Goal: Task Accomplishment & Management: Use online tool/utility

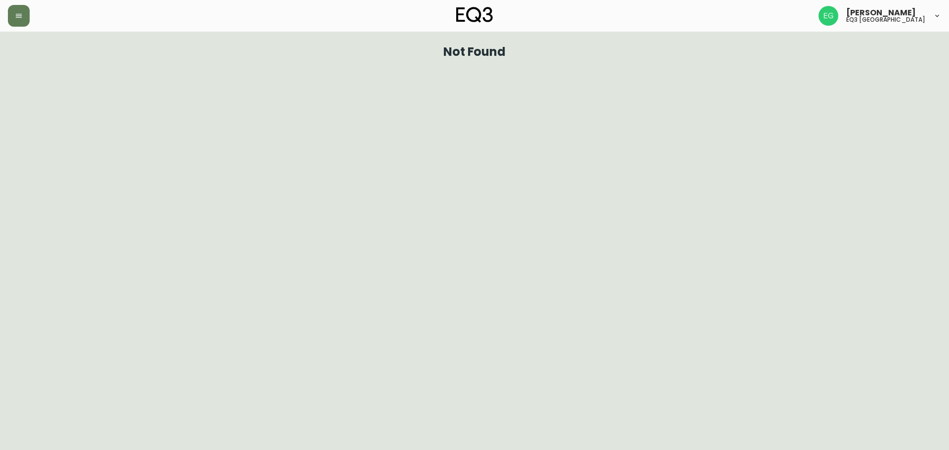
click at [33, 16] on div at bounding box center [163, 16] width 311 height 22
click at [29, 15] on button "button" at bounding box center [19, 16] width 22 height 22
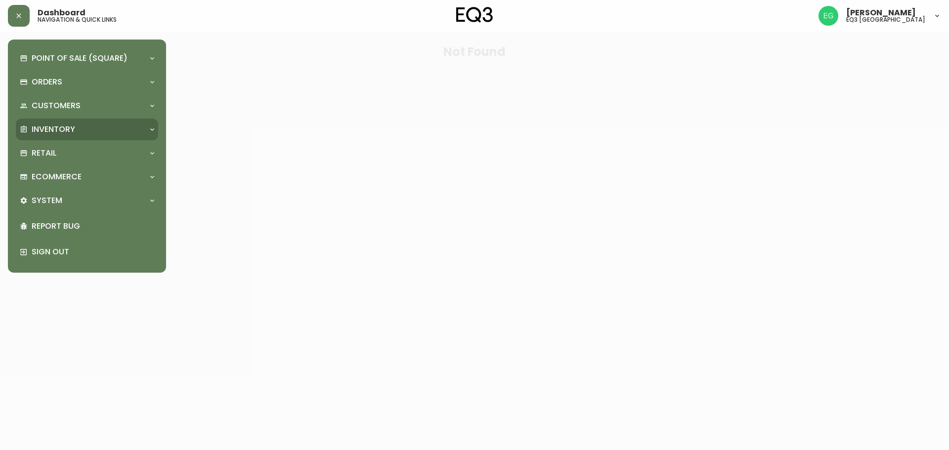
click at [88, 132] on div "Inventory" at bounding box center [82, 129] width 125 height 11
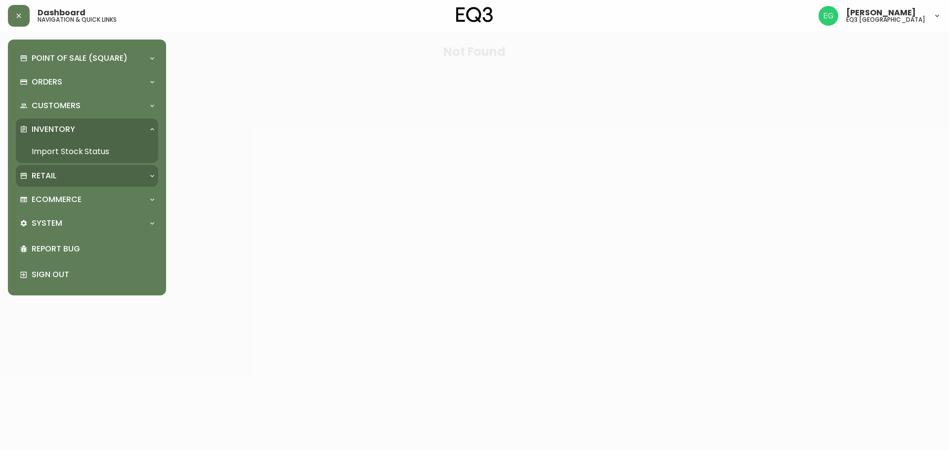
click at [67, 169] on div "Retail" at bounding box center [87, 176] width 142 height 22
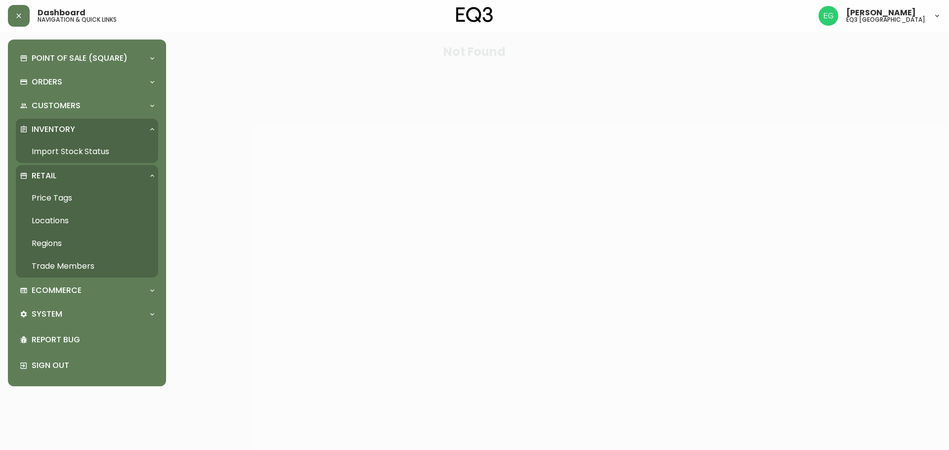
click at [77, 201] on link "Price Tags" at bounding box center [87, 198] width 142 height 23
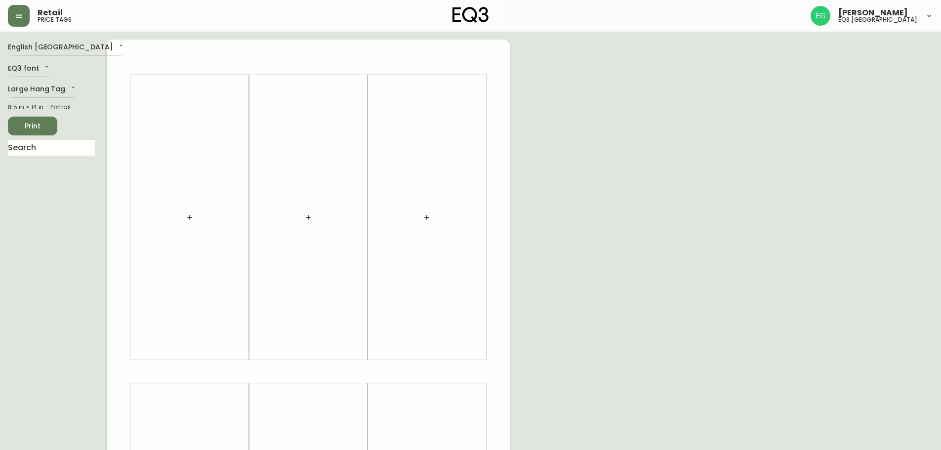
click at [189, 224] on button "button" at bounding box center [190, 218] width 20 height 20
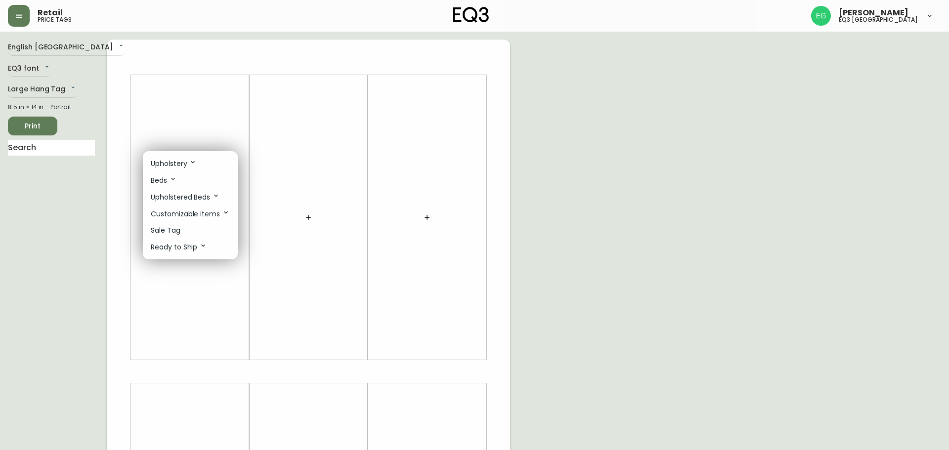
click at [180, 228] on p "Sale Tag" at bounding box center [166, 230] width 30 height 10
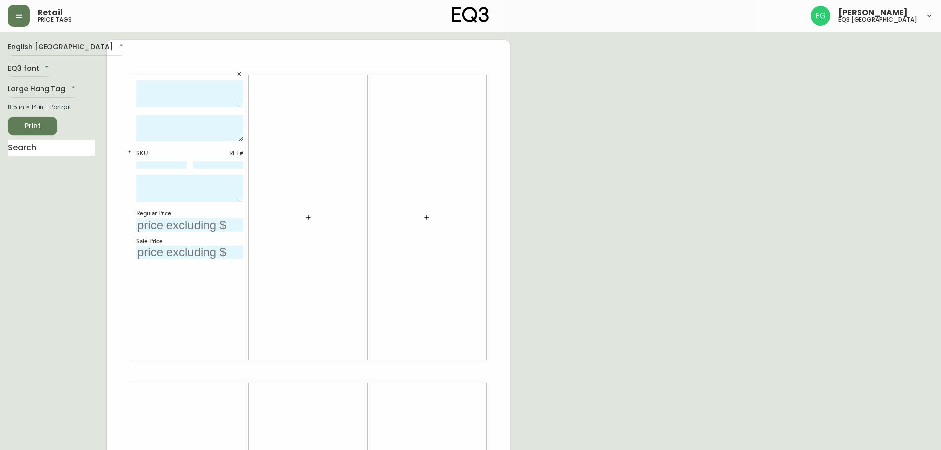
click at [307, 217] on icon "button" at bounding box center [308, 217] width 8 height 8
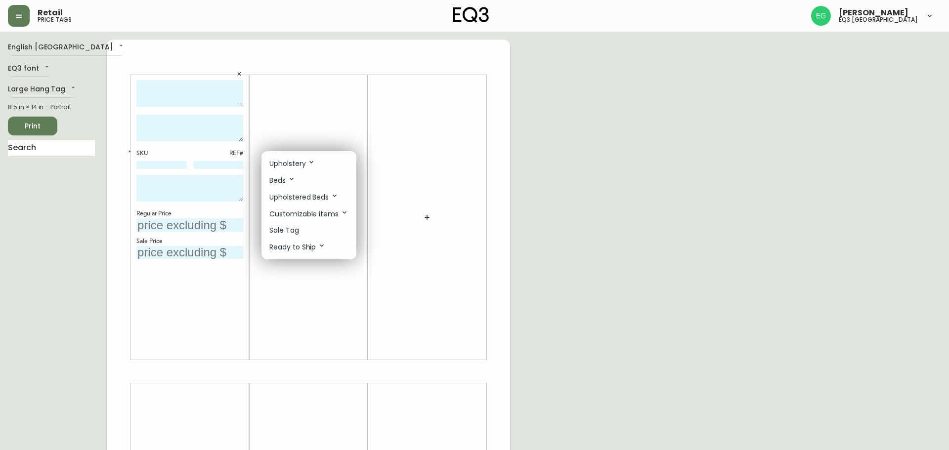
click at [310, 228] on li "Sale Tag" at bounding box center [308, 230] width 95 height 16
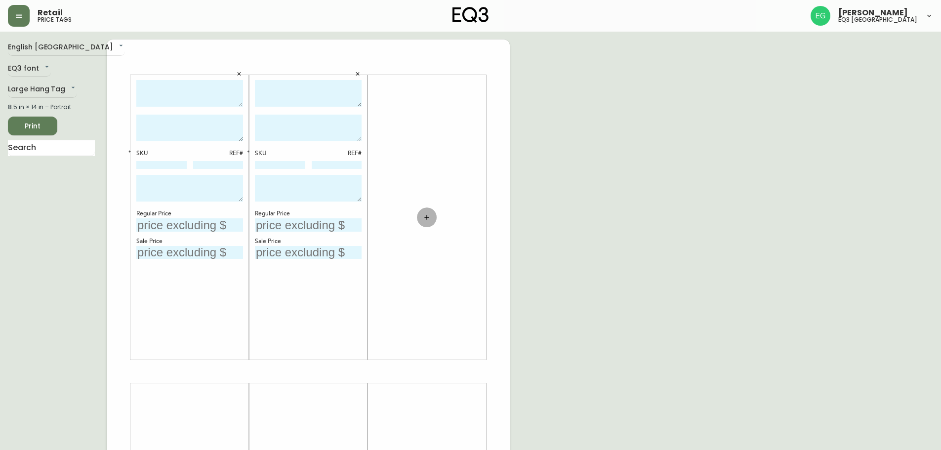
click at [436, 215] on button "button" at bounding box center [427, 218] width 20 height 20
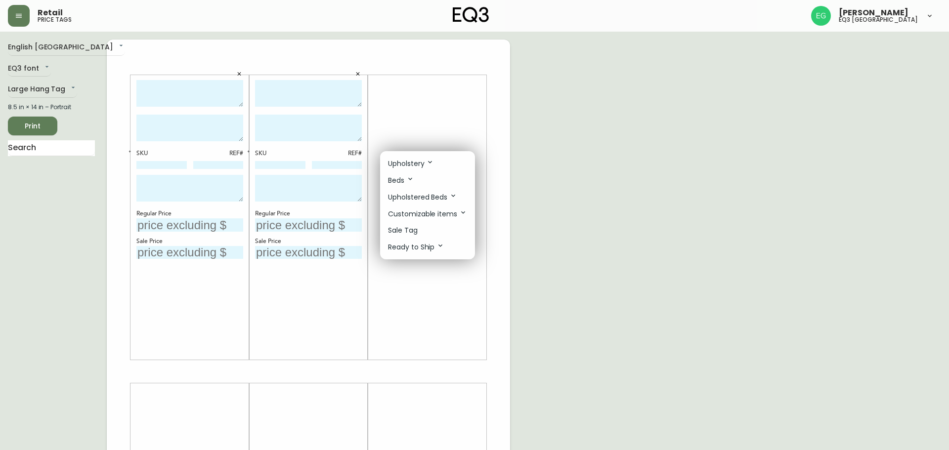
click at [415, 235] on p "Sale Tag" at bounding box center [403, 230] width 30 height 10
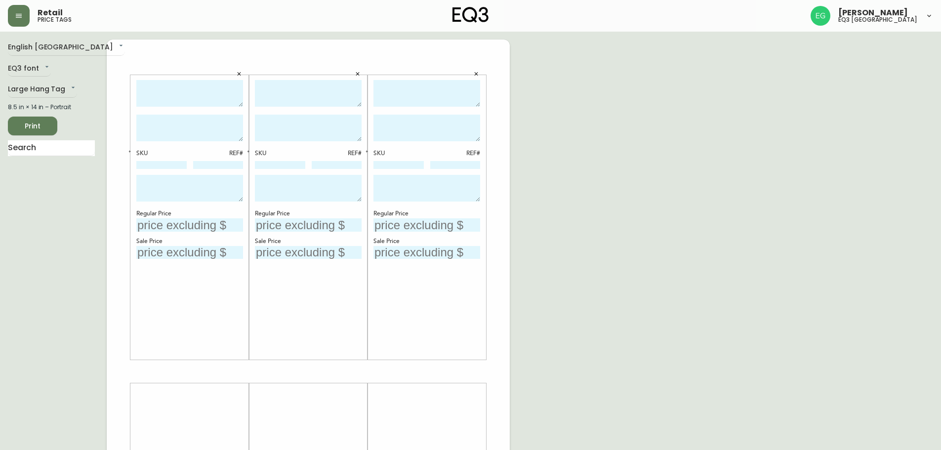
scroll to position [198, 0]
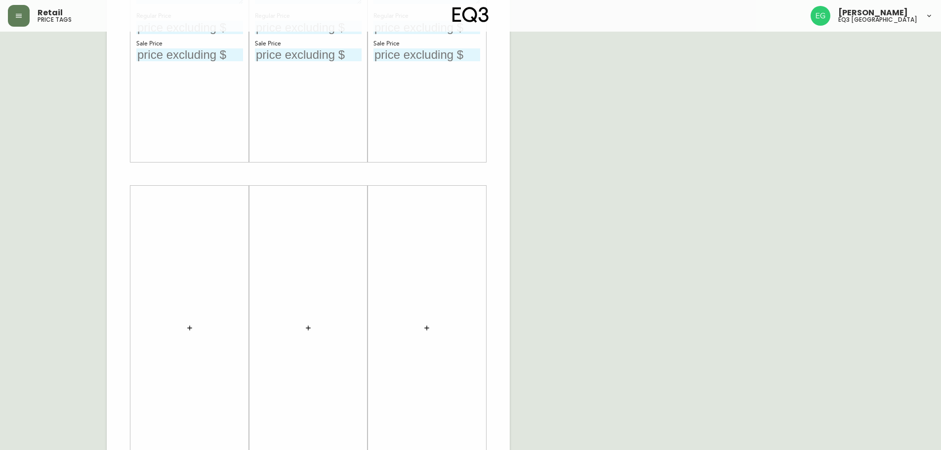
click at [178, 327] on div at bounding box center [189, 328] width 107 height 275
click at [185, 327] on button "button" at bounding box center [190, 328] width 20 height 20
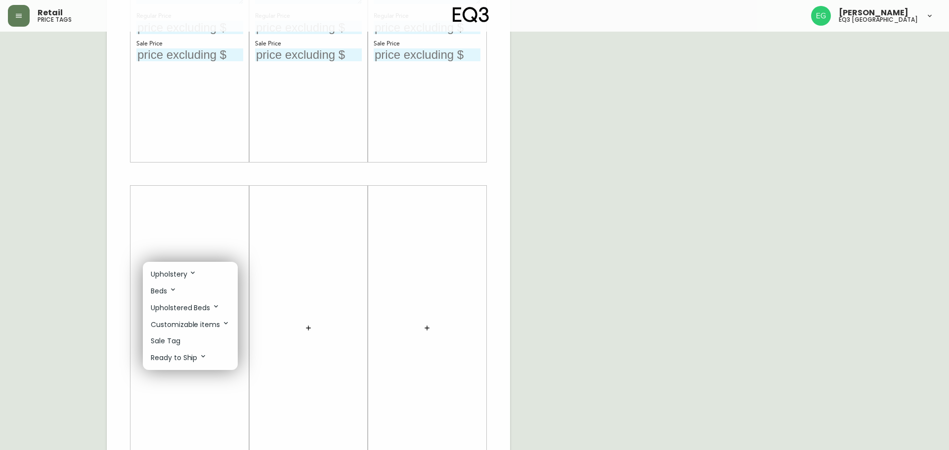
click at [185, 340] on li "Sale Tag" at bounding box center [190, 341] width 95 height 16
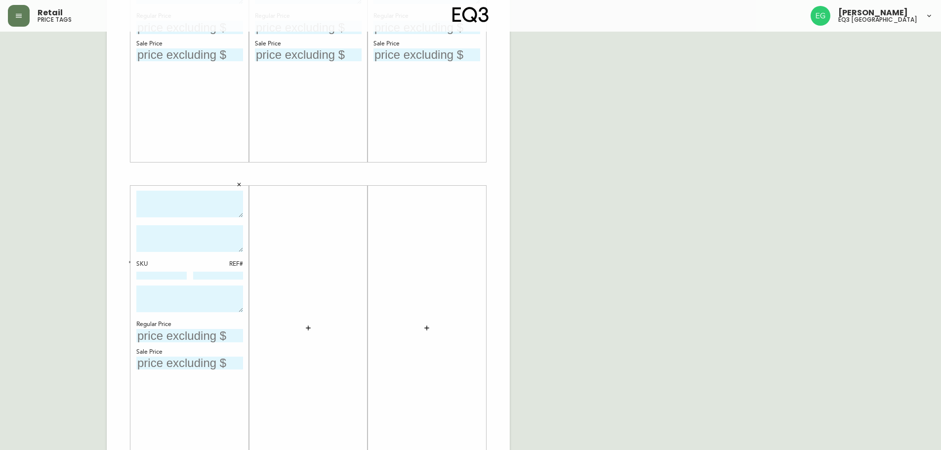
scroll to position [0, 0]
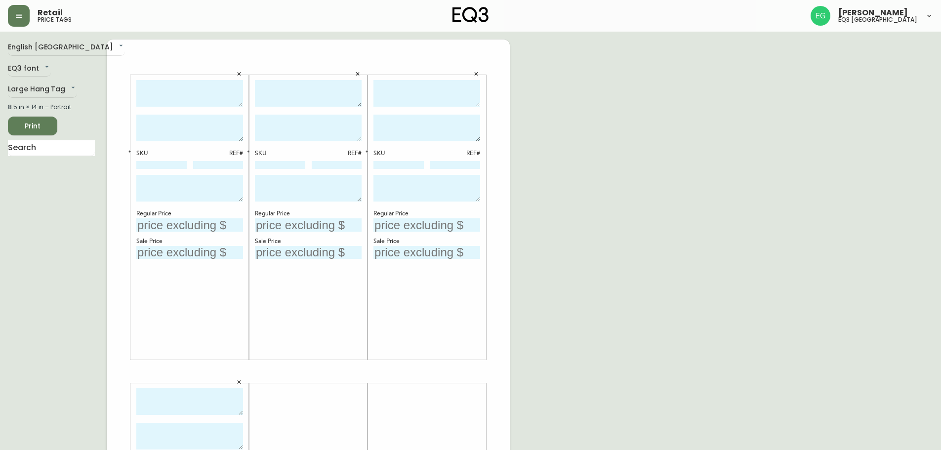
click at [211, 105] on textarea at bounding box center [189, 93] width 107 height 27
drag, startPoint x: 184, startPoint y: 102, endPoint x: 112, endPoint y: 60, distance: 83.1
click at [112, 60] on div "LYLA SIDE CHAIR (BLACK) SKU REF# Regular Price Sale Price SKU REF# Regular Pric…" at bounding box center [308, 372] width 403 height 664
type textarea "LYLA SIDE CHAIR (BLACK)"
click at [311, 83] on textarea at bounding box center [308, 93] width 107 height 27
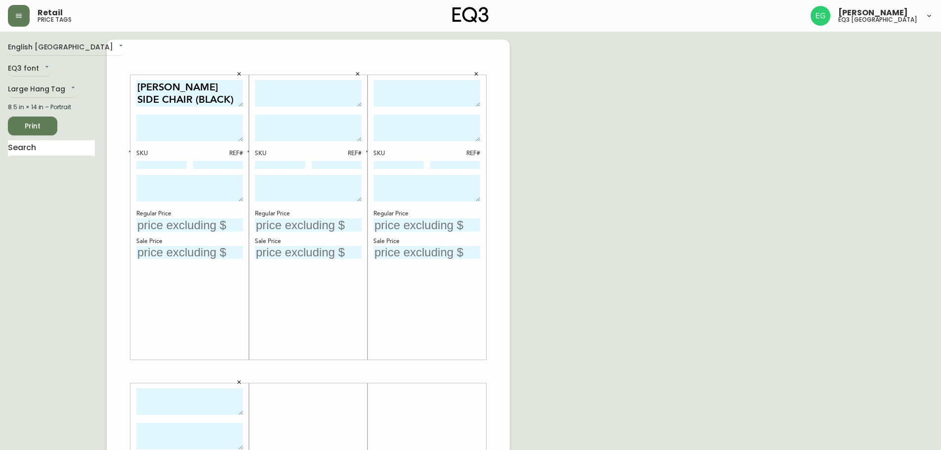
paste textarea "LYLA SIDE CHAIR (BLACK)"
type textarea "LYLA SIDE CHAIR (BLACK)"
click at [391, 82] on textarea at bounding box center [427, 93] width 107 height 27
paste textarea "LYLA SIDE CHAIR (BLACK)"
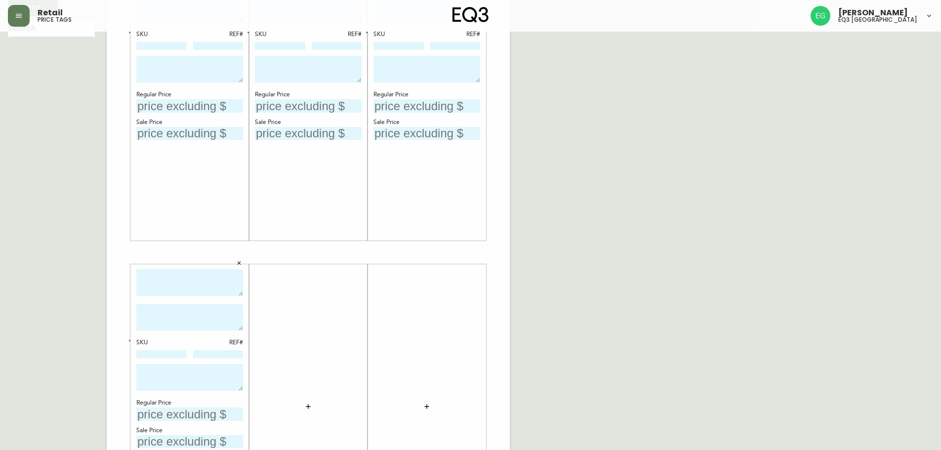
scroll to position [198, 0]
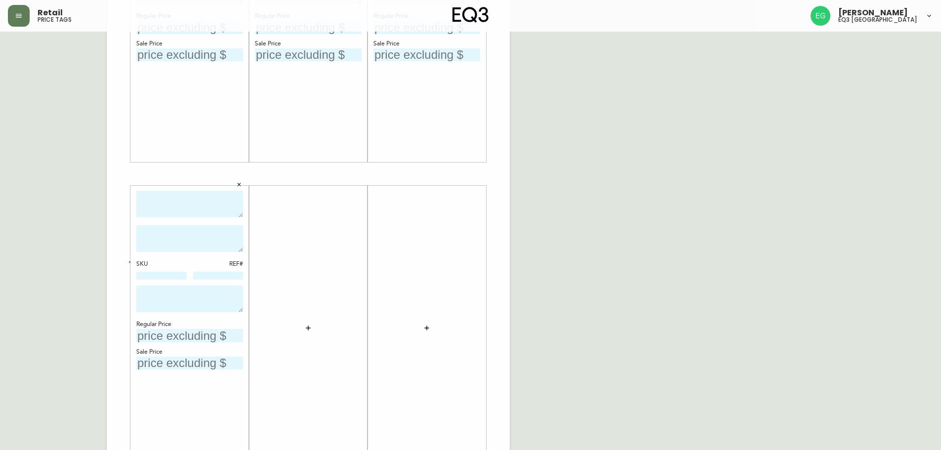
type textarea "LYLA SIDE CHAIR (BLACK)"
click at [226, 194] on textarea at bounding box center [189, 204] width 107 height 27
paste textarea "LYLA SIDE CHAIR (BLACK)"
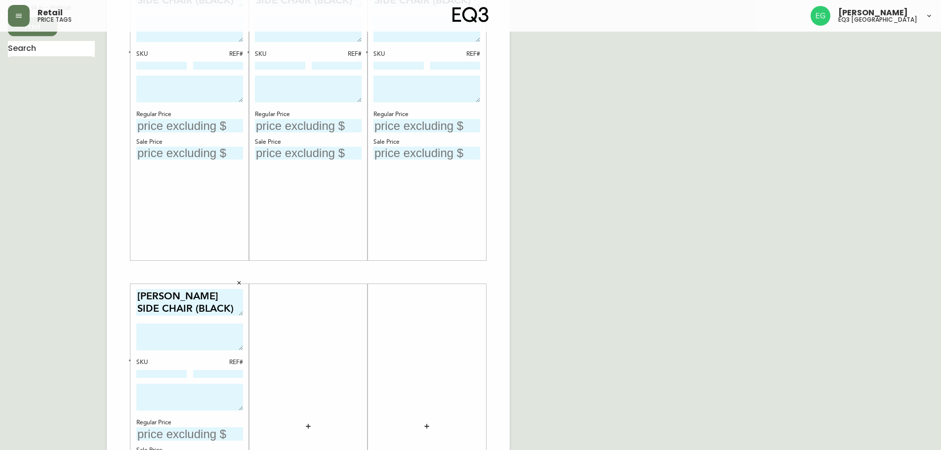
scroll to position [0, 0]
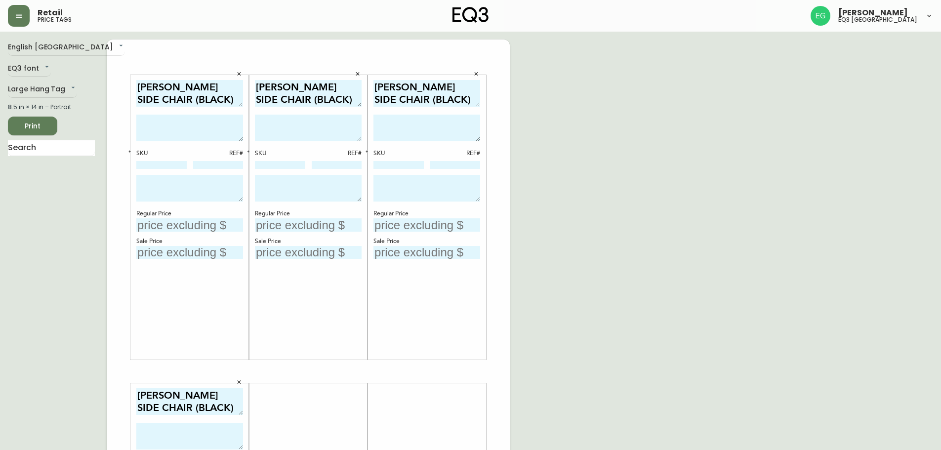
type textarea "LYLA SIDE CHAIR (BLACK)"
click at [205, 144] on div at bounding box center [189, 130] width 107 height 30
click at [211, 138] on textarea at bounding box center [189, 128] width 107 height 27
drag, startPoint x: 214, startPoint y: 134, endPoint x: 84, endPoint y: 105, distance: 133.2
click at [84, 105] on div "English Canada en_CA EQ3 font EQ3 Large Hang Tag large 8.5 in × 14 in – Portrai…" at bounding box center [471, 372] width 926 height 664
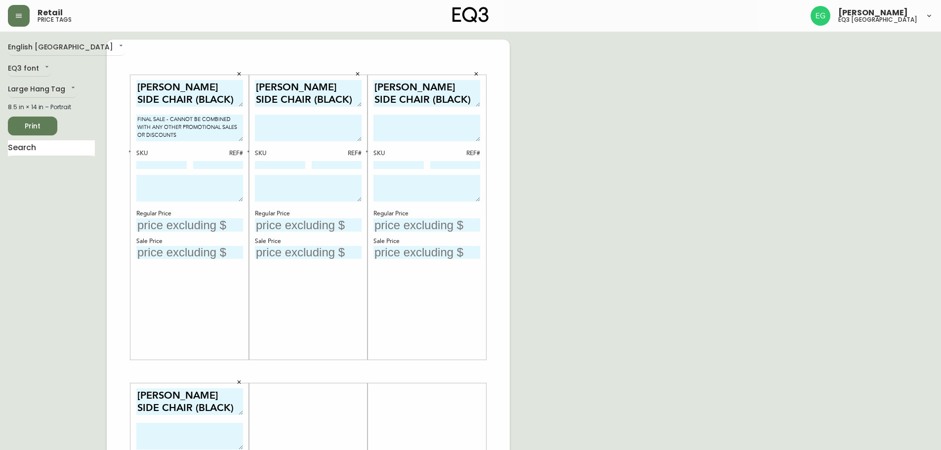
type textarea "FINAL SALE - CANNOT BE COMBINED WITH ANY OTHER PROMOTIONAL SALES OR DISCOUNTS"
click at [302, 127] on textarea at bounding box center [308, 128] width 107 height 27
paste textarea "FINAL SALE - CANNOT BE COMBINED WITH ANY OTHER PROMOTIONAL SALES OR DISCOUNTS"
type textarea "FINAL SALE - CANNOT BE COMBINED WITH ANY OTHER PROMOTIONAL SALES OR DISCOUNTS"
click at [415, 128] on textarea at bounding box center [427, 128] width 107 height 27
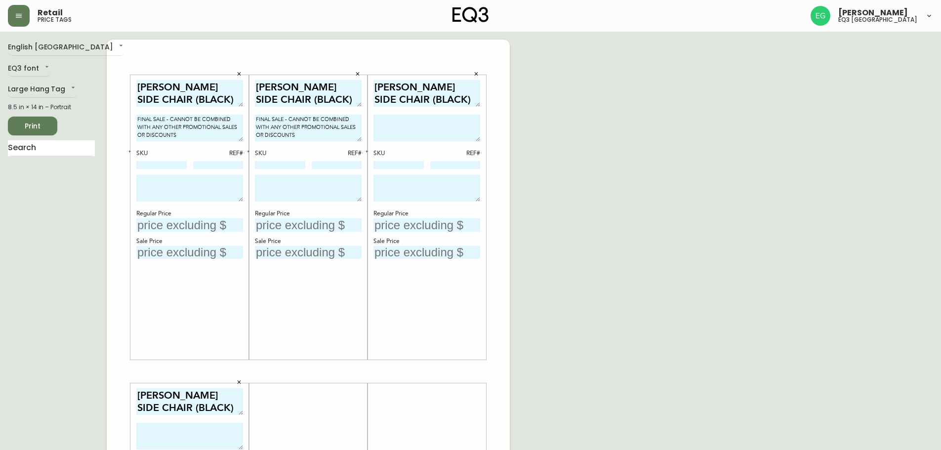
paste textarea "FINAL SALE - CANNOT BE COMBINED WITH ANY OTHER PROMOTIONAL SALES OR DISCOUNTS"
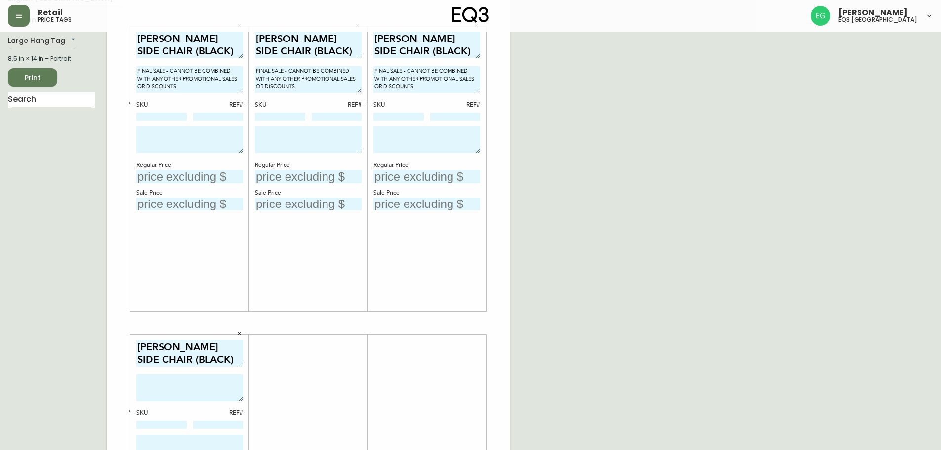
scroll to position [148, 0]
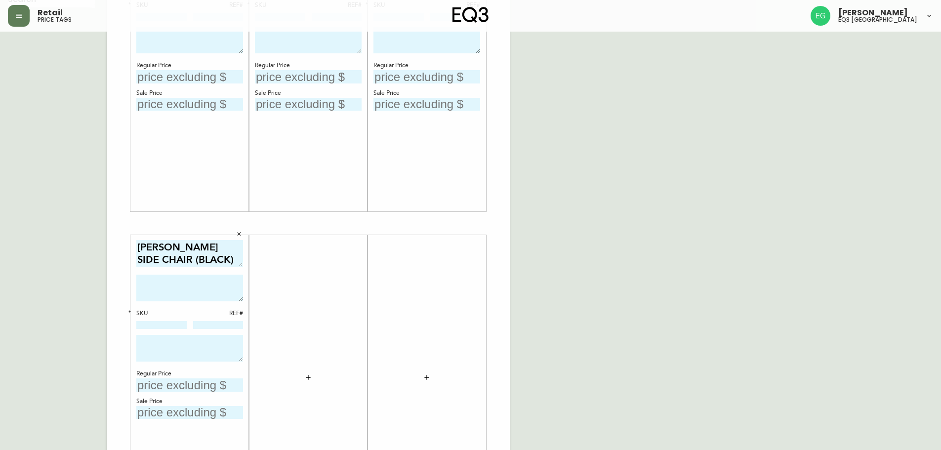
type textarea "FINAL SALE - CANNOT BE COMBINED WITH ANY OTHER PROMOTIONAL SALES OR DISCOUNTS"
click at [205, 291] on textarea at bounding box center [189, 288] width 107 height 27
paste textarea "FINAL SALE - CANNOT BE COMBINED WITH ANY OTHER PROMOTIONAL SALES OR DISCOUNTS"
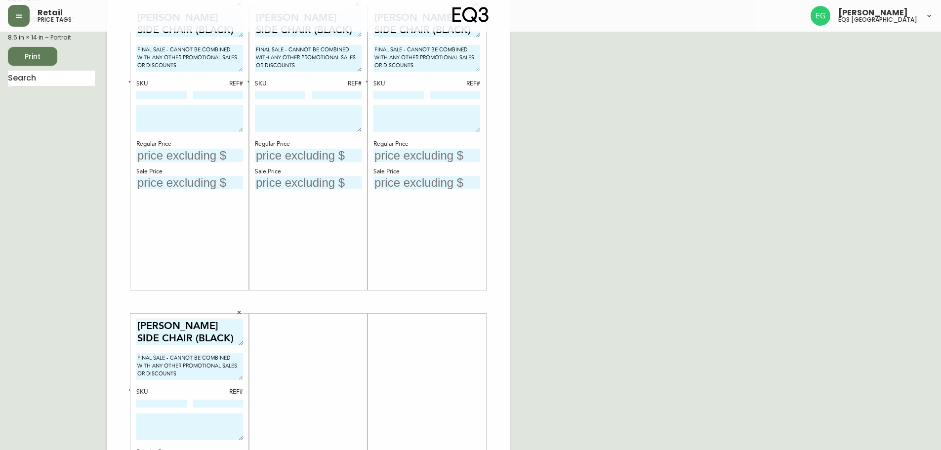
scroll to position [0, 0]
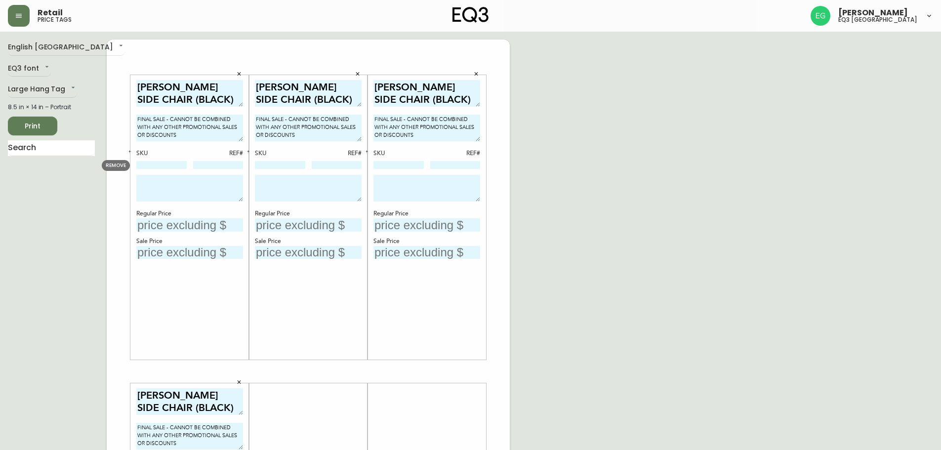
type textarea "FINAL SALE - CANNOT BE COMBINED WITH ANY OTHER PROMOTIONAL SALES OR DISCOUNTS"
click at [169, 164] on input at bounding box center [161, 165] width 50 height 8
click at [184, 221] on input "text" at bounding box center [189, 224] width 107 height 13
type input "$199.99"
click at [305, 225] on input "text" at bounding box center [308, 224] width 107 height 13
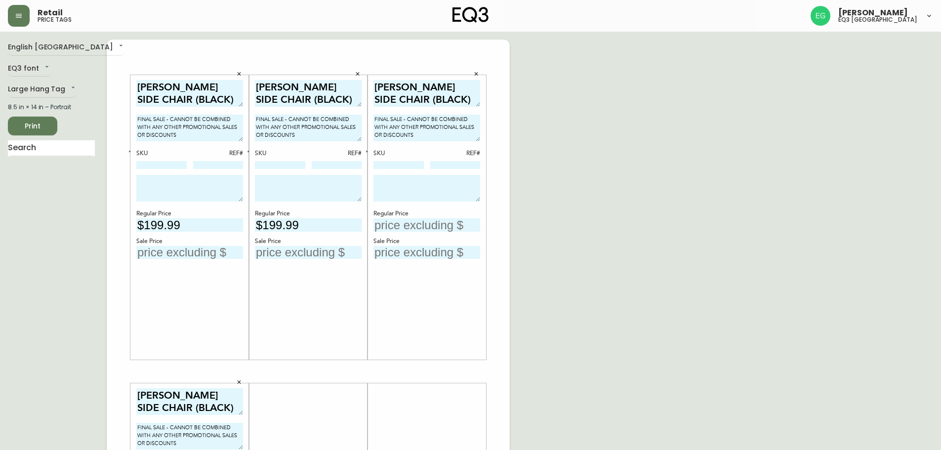
type input "$199.99"
click at [460, 216] on div "Regular Price" at bounding box center [427, 214] width 107 height 9
click at [459, 218] on input "text" at bounding box center [427, 224] width 107 height 13
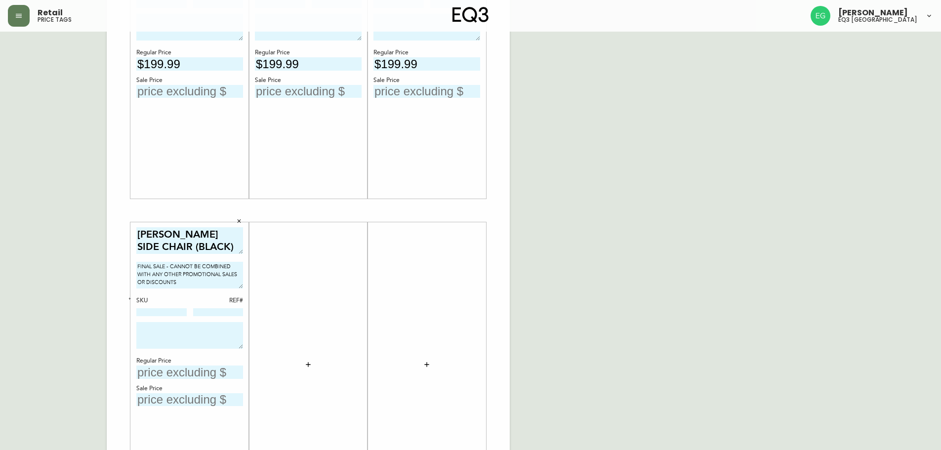
scroll to position [253, 0]
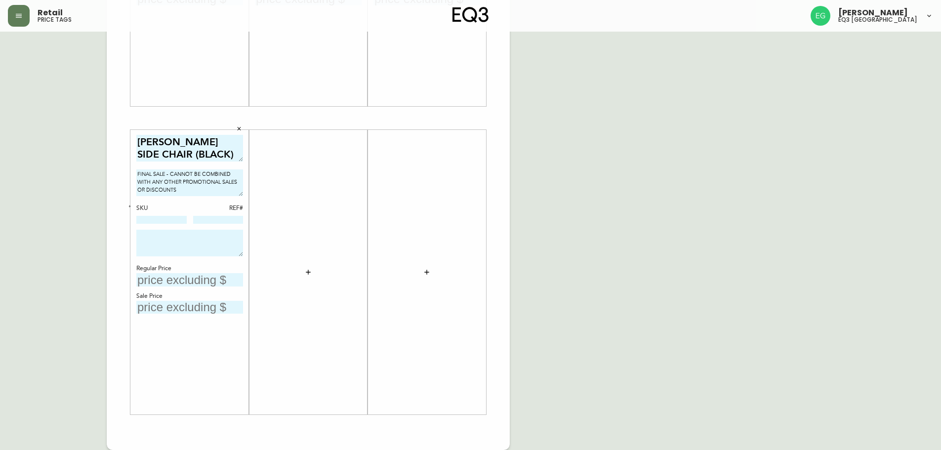
type input "$199.99"
click at [189, 270] on div "Regular Price" at bounding box center [189, 268] width 107 height 9
click at [186, 283] on input "text" at bounding box center [189, 279] width 107 height 13
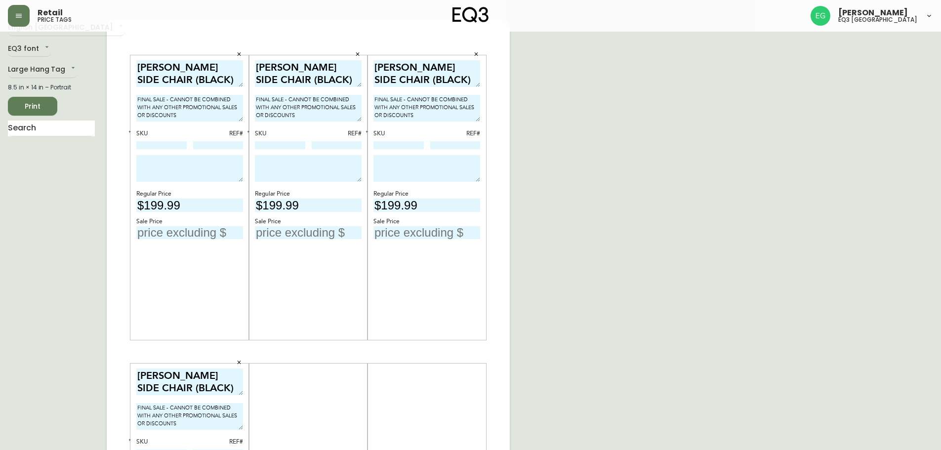
scroll to position [0, 0]
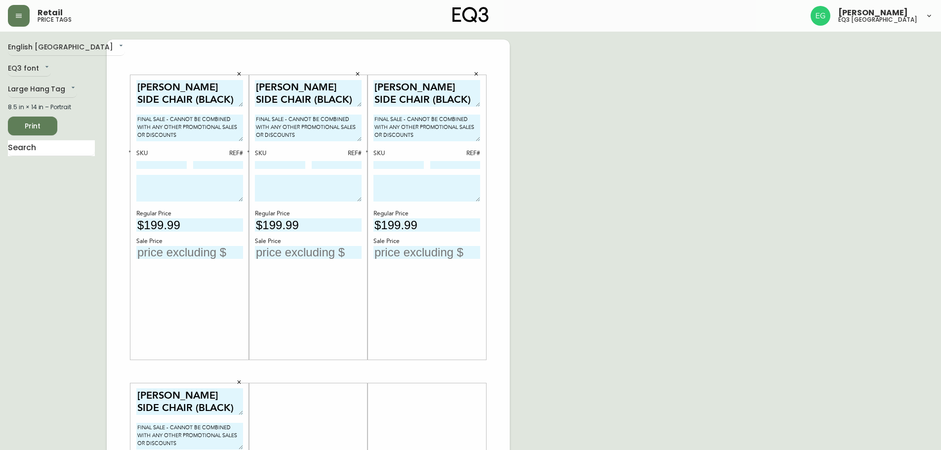
type input "$199.99"
click at [185, 261] on div "LYLA SIDE CHAIR (BLACK) FINAL SALE - CANNOT BE COMBINED WITH ANY OTHER PROMOTIO…" at bounding box center [189, 217] width 107 height 275
click at [198, 259] on div "LYLA SIDE CHAIR (BLACK) FINAL SALE - CANNOT BE COMBINED WITH ANY OTHER PROMOTIO…" at bounding box center [189, 217] width 107 height 275
click at [204, 257] on input "text" at bounding box center [189, 252] width 107 height 13
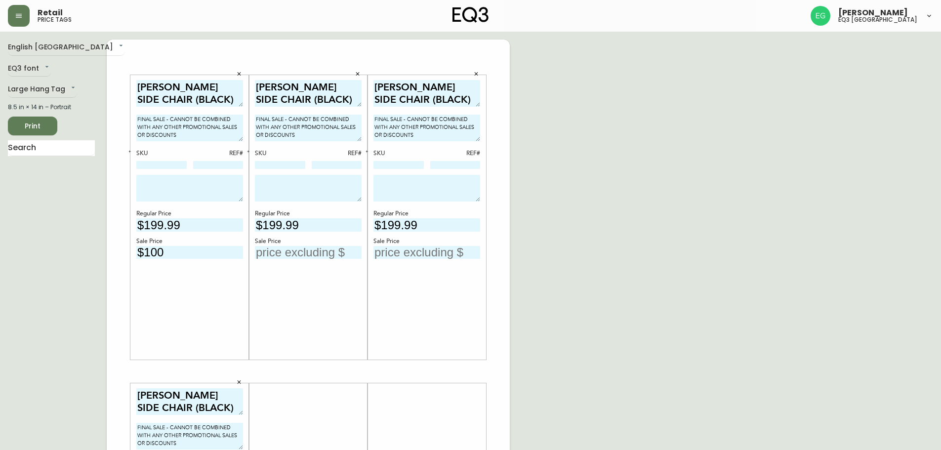
type input "$100"
click at [265, 254] on input "text" at bounding box center [308, 252] width 107 height 13
type input "$100"
click at [428, 246] on input "text" at bounding box center [427, 252] width 107 height 13
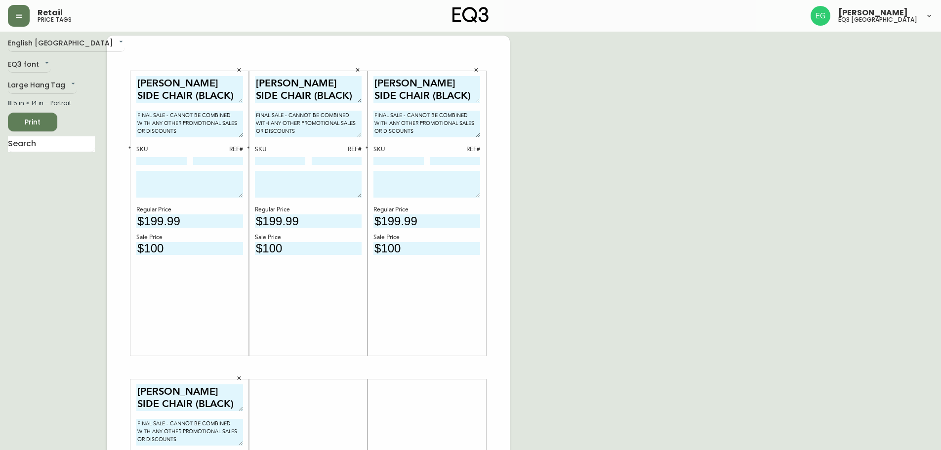
scroll to position [247, 0]
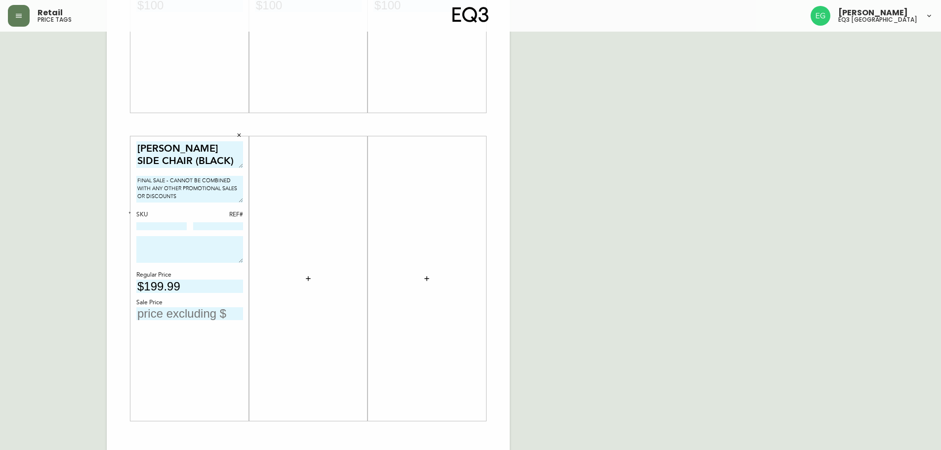
type input "$100"
click at [222, 308] on input "text" at bounding box center [189, 313] width 107 height 13
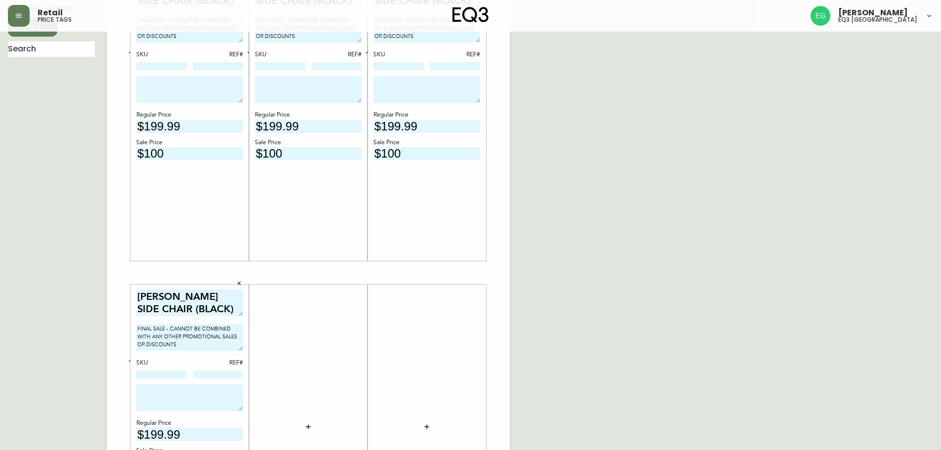
type input "$100"
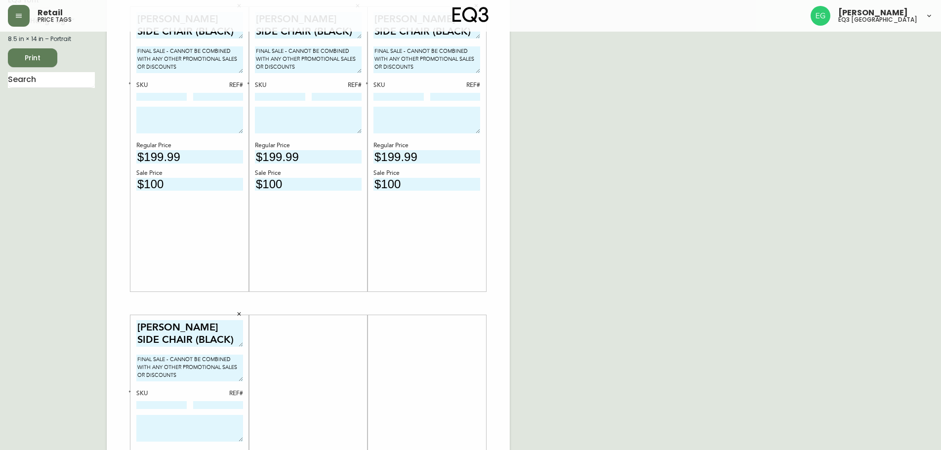
scroll to position [0, 0]
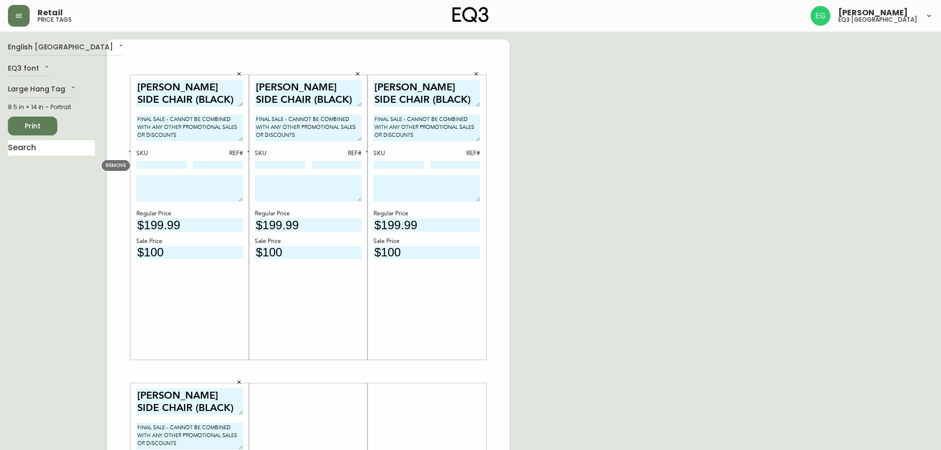
click at [155, 166] on input at bounding box center [161, 165] width 50 height 8
paste input "3020-381-4"
type input "3020-381-4"
click at [261, 165] on input at bounding box center [280, 165] width 50 height 8
paste input "3020-381-4"
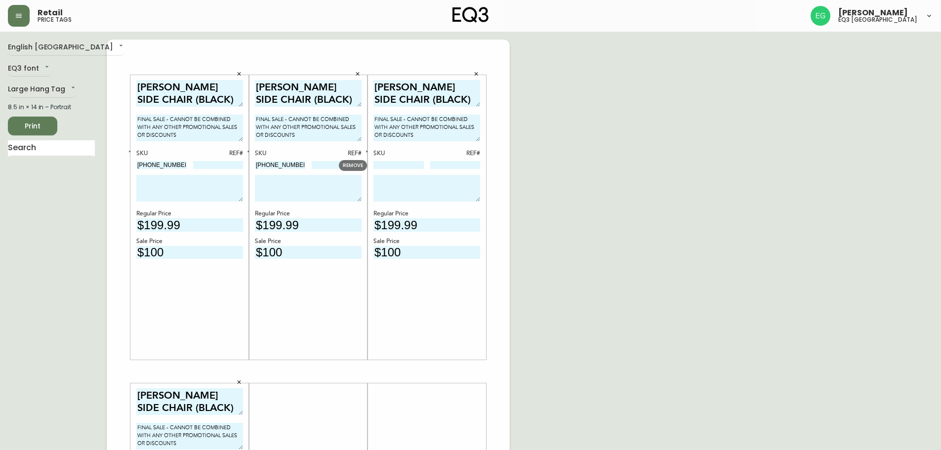
type input "3020-381-4"
click at [383, 165] on input at bounding box center [399, 165] width 50 height 8
paste input "3020-381-4"
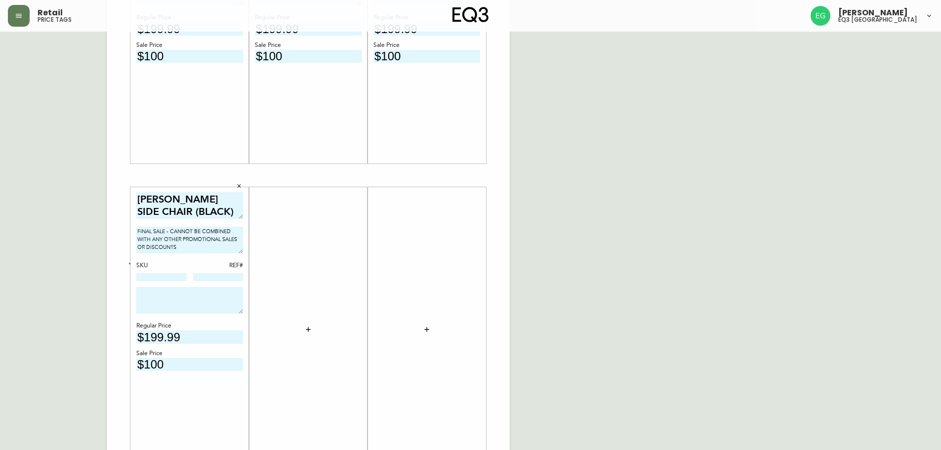
scroll to position [198, 0]
type input "3020-381-4"
click at [153, 274] on input at bounding box center [161, 276] width 50 height 8
paste input "3020-381-4"
type input "3020-381-4"
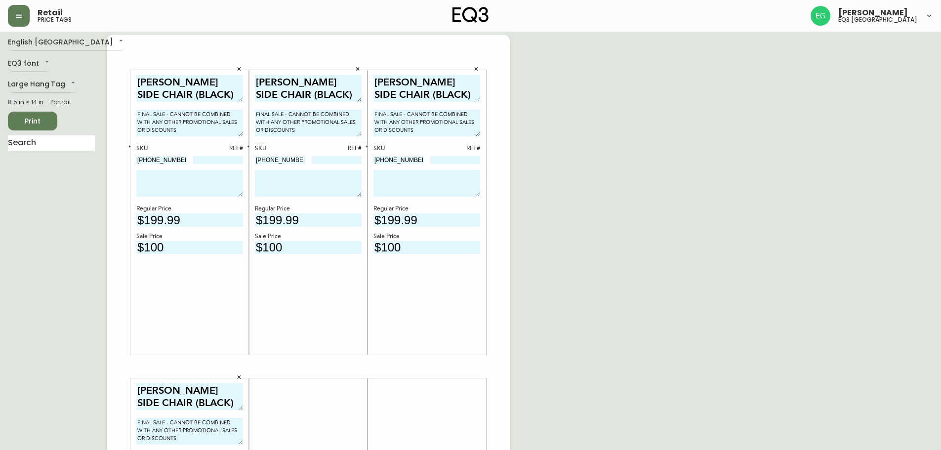
scroll to position [0, 0]
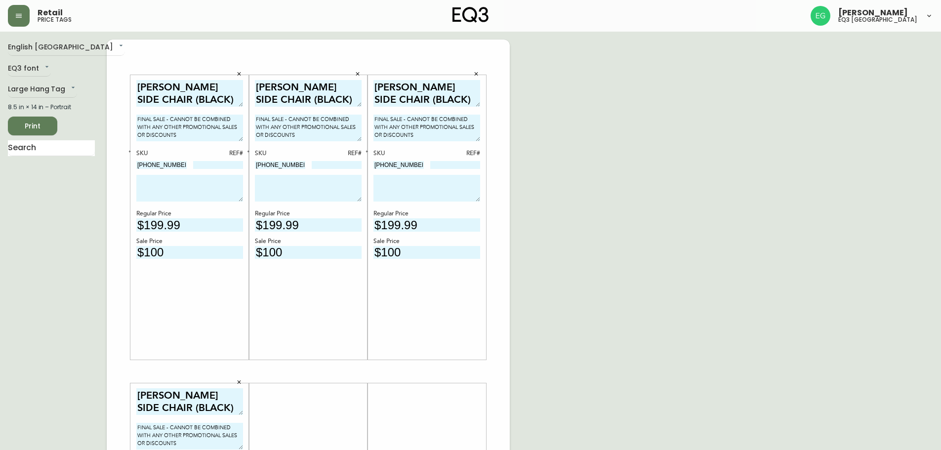
click at [236, 164] on input at bounding box center [218, 165] width 50 height 8
type input "5212"
click at [356, 168] on input at bounding box center [337, 165] width 50 height 8
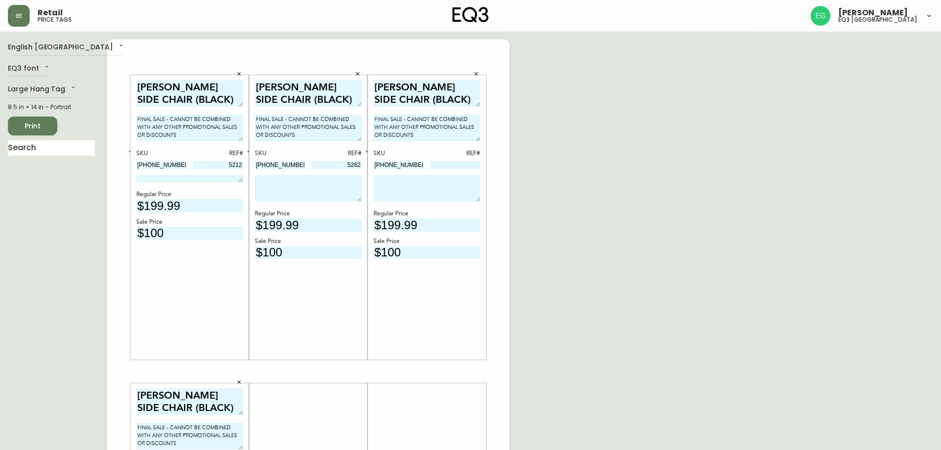
drag, startPoint x: 241, startPoint y: 201, endPoint x: 288, endPoint y: 184, distance: 50.5
click at [251, 155] on div "LYLA SIDE CHAIR (BLACK) FINAL SALE - CANNOT BE COMBINED WITH ANY OTHER PROMOTIO…" at bounding box center [308, 372] width 403 height 664
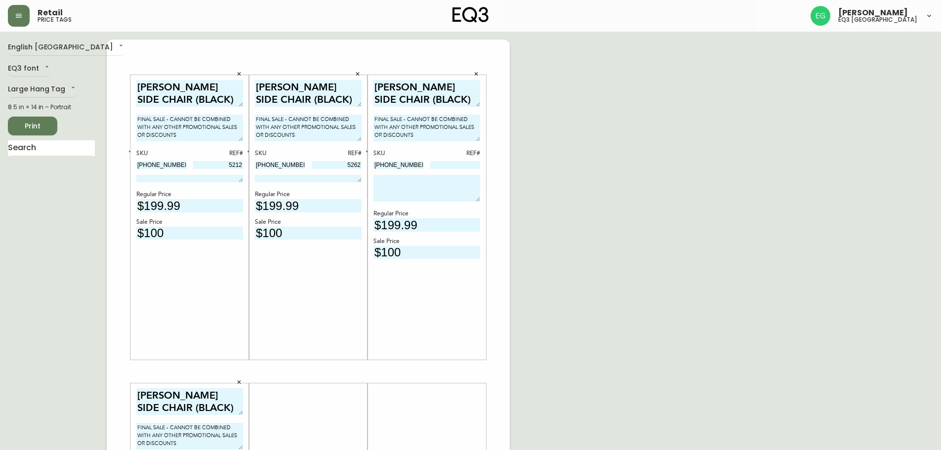
drag, startPoint x: 360, startPoint y: 199, endPoint x: 371, endPoint y: 163, distance: 37.7
click at [371, 163] on div "LYLA SIDE CHAIR (BLACK) FINAL SALE - CANNOT BE COMBINED WITH ANY OTHER PROMOTIO…" at bounding box center [308, 372] width 403 height 664
type input "5262"
click at [445, 165] on input at bounding box center [455, 165] width 50 height 8
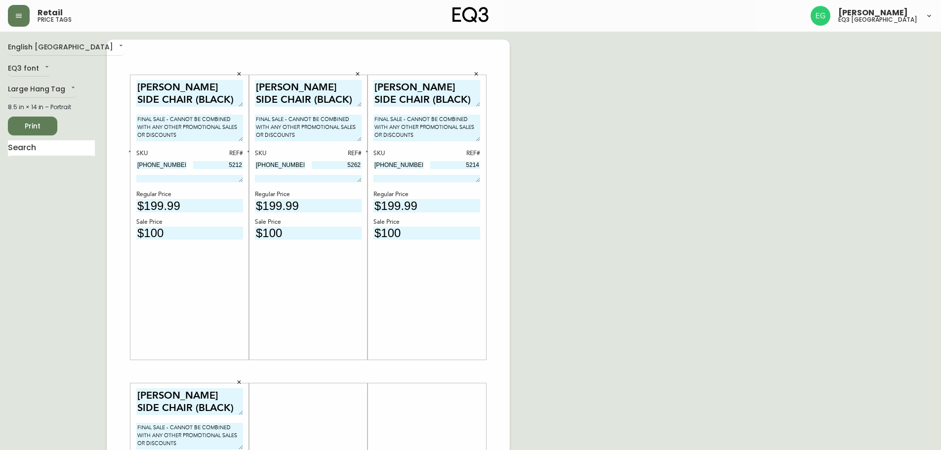
drag, startPoint x: 479, startPoint y: 197, endPoint x: 476, endPoint y: 169, distance: 28.3
click at [476, 169] on div "LYLA SIDE CHAIR (BLACK) FINAL SALE - CANNOT BE COMBINED WITH ANY OTHER PROMOTIO…" at bounding box center [427, 217] width 107 height 275
type input "5214"
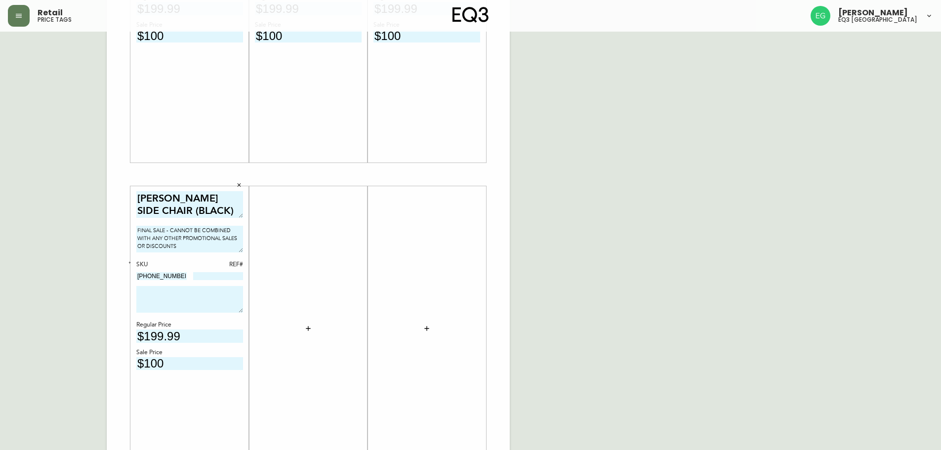
scroll to position [247, 0]
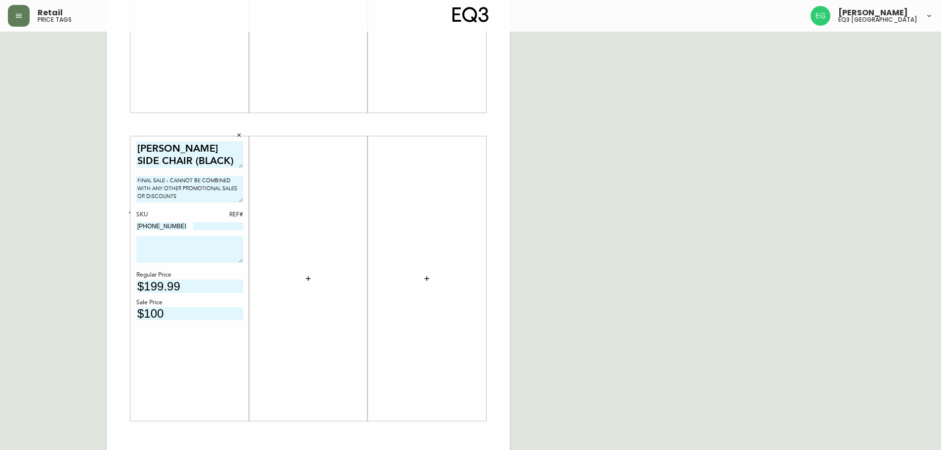
click at [208, 219] on div "REF#" at bounding box center [218, 215] width 50 height 9
click at [208, 229] on input at bounding box center [218, 226] width 50 height 8
drag, startPoint x: 240, startPoint y: 260, endPoint x: 240, endPoint y: 228, distance: 32.1
click at [240, 228] on div "LYLA SIDE CHAIR (BLACK) FINAL SALE - CANNOT BE COMBINED WITH ANY OTHER PROMOTIO…" at bounding box center [189, 278] width 107 height 275
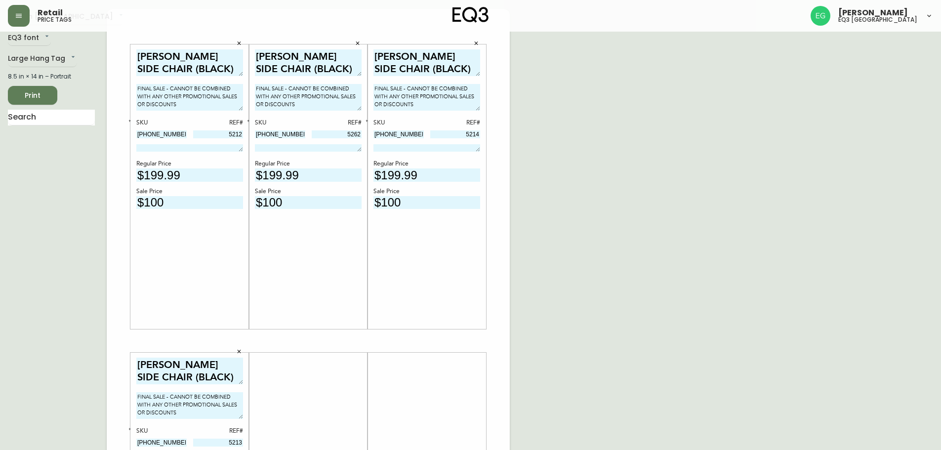
scroll to position [0, 0]
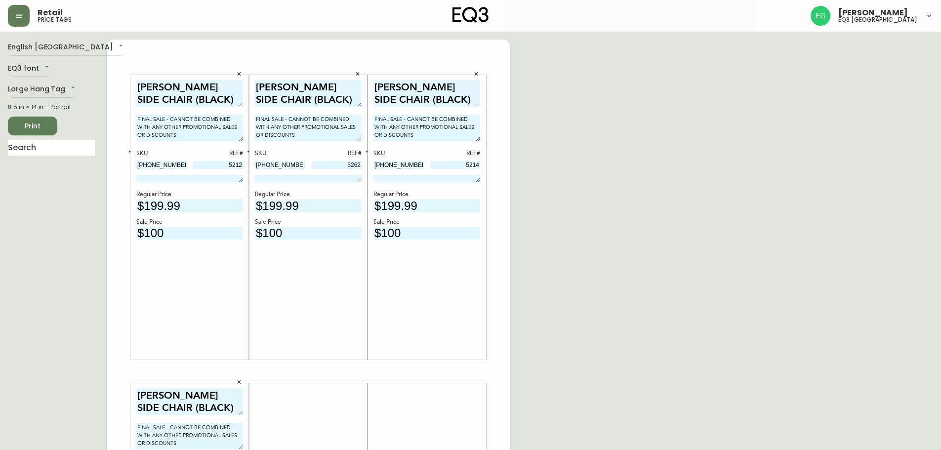
type input "5213"
click at [43, 126] on span "Print" at bounding box center [33, 126] width 34 height 12
